Goal: Transaction & Acquisition: Purchase product/service

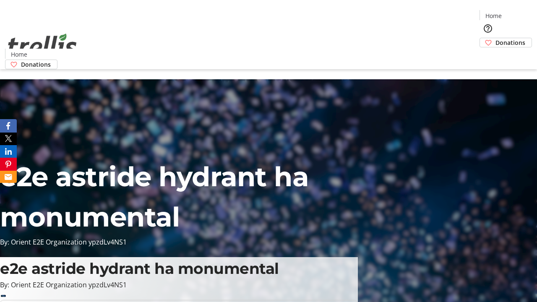
click at [495, 38] on span "Donations" at bounding box center [510, 42] width 30 height 9
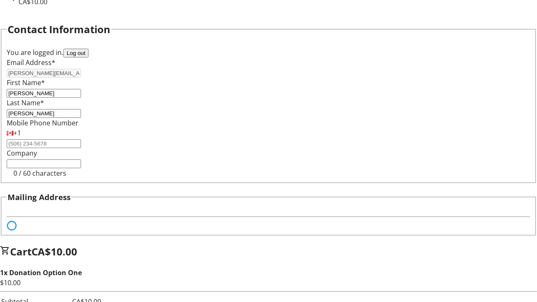
select select "BC"
select select "CA"
